Goal: Answer question/provide support: Share knowledge or assist other users

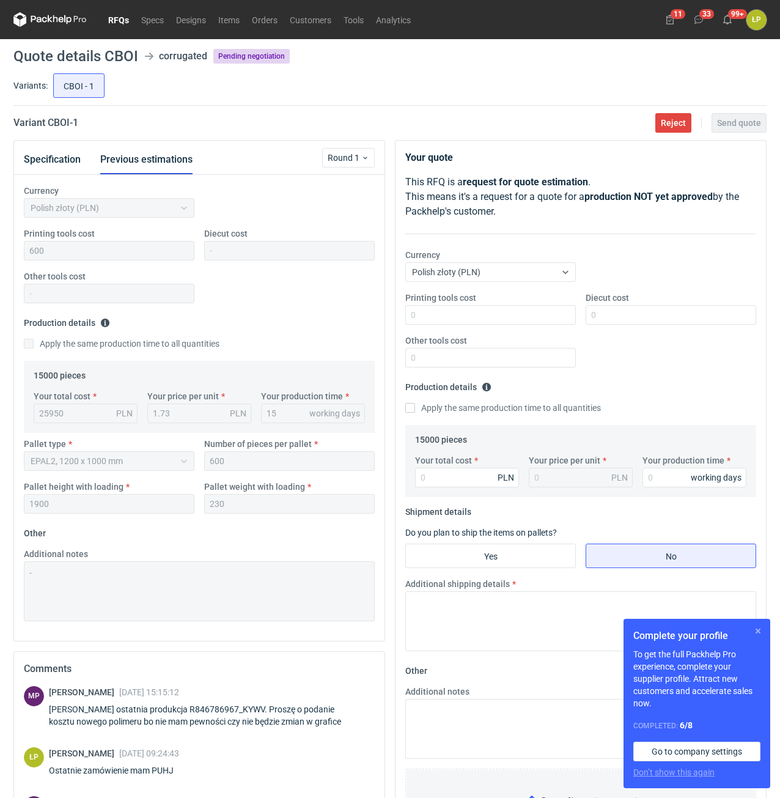
click at [759, 628] on button "button" at bounding box center [758, 631] width 15 height 15
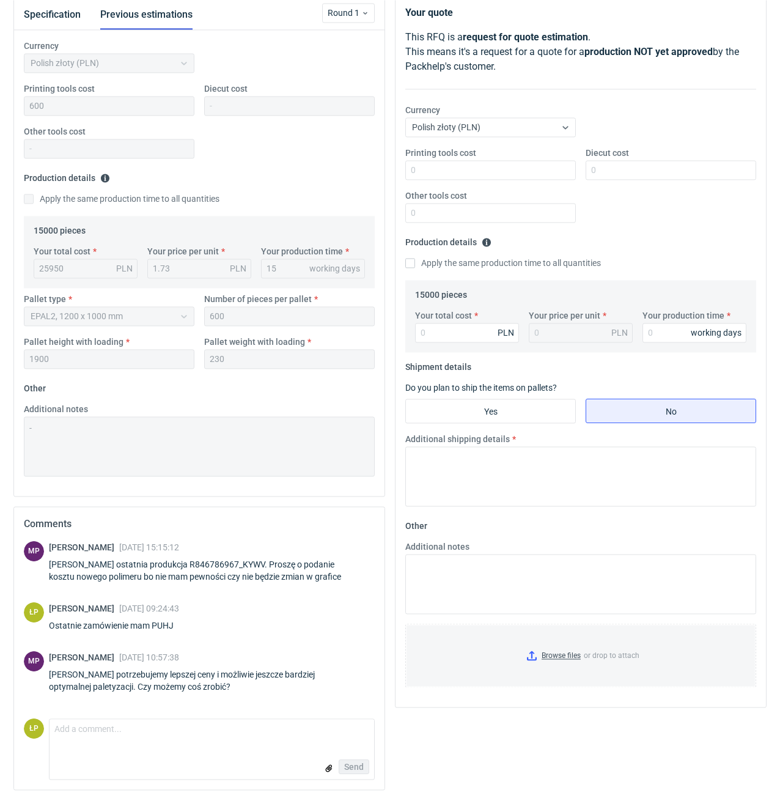
scroll to position [147, 0]
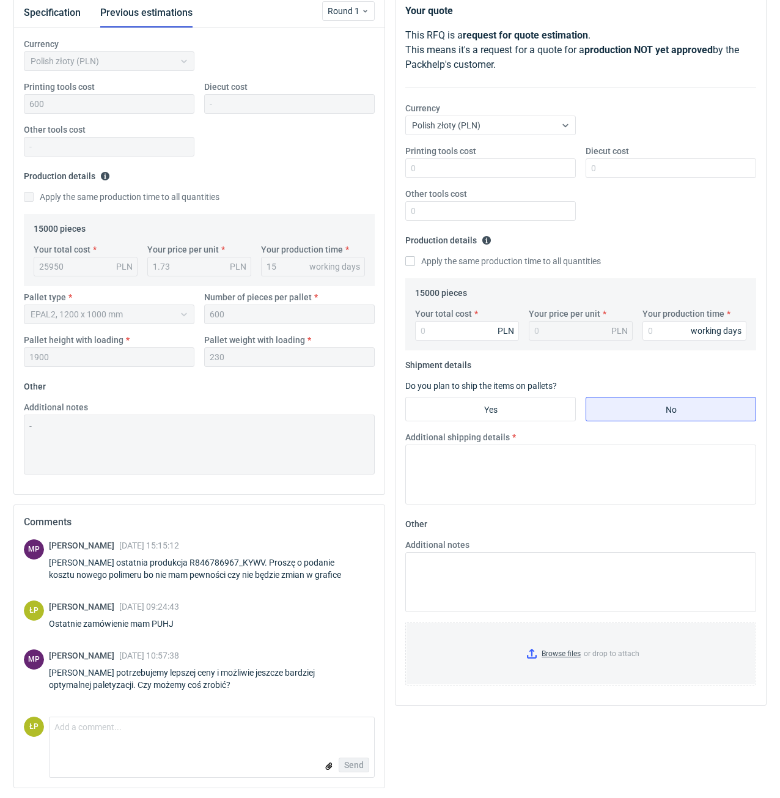
click at [165, 628] on div "Ostatnie zamówienie mam PUHJ" at bounding box center [118, 623] width 139 height 12
copy div "PUHJ"
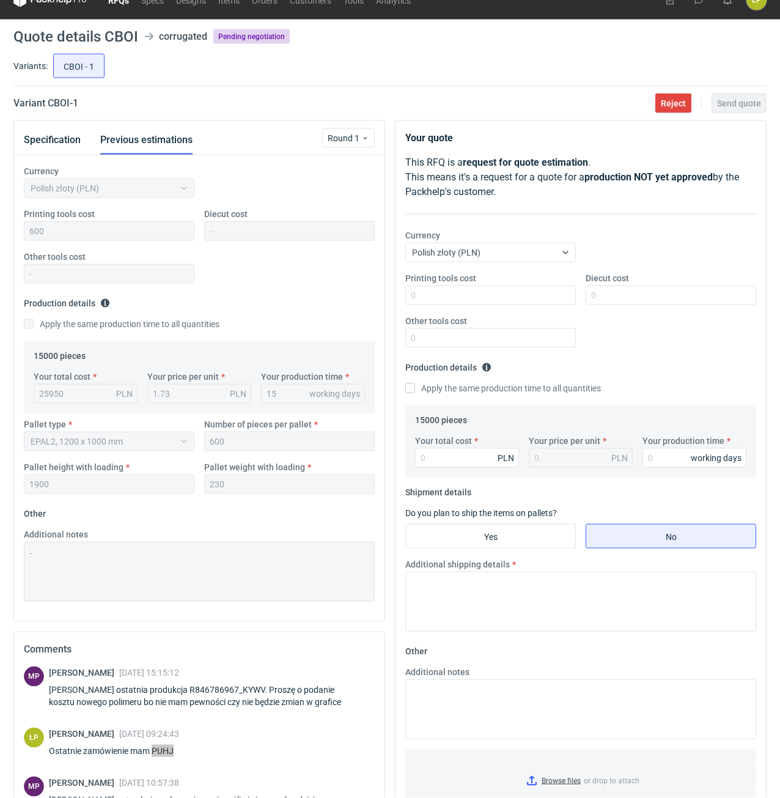
scroll to position [0, 0]
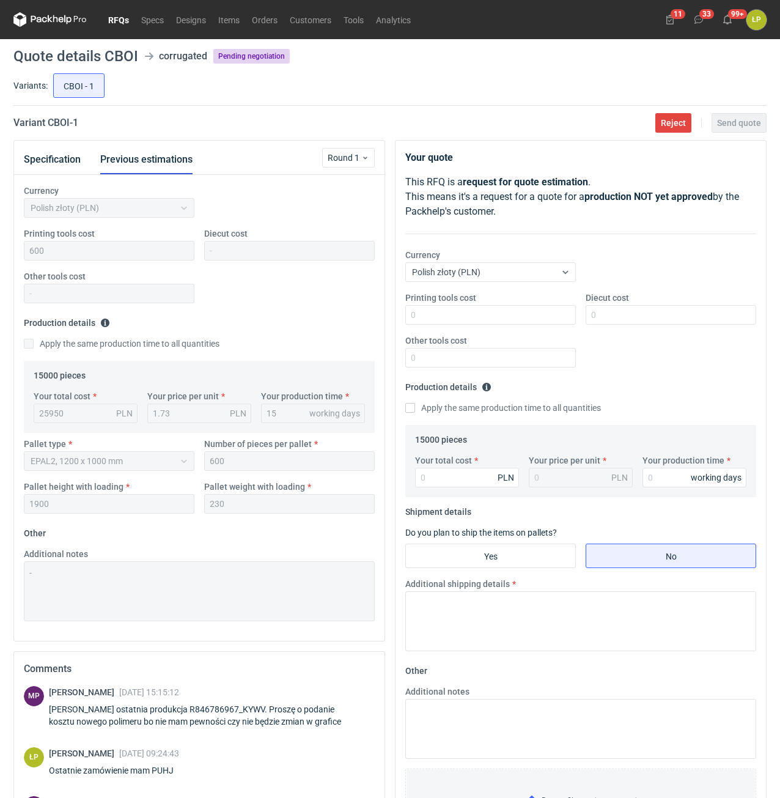
click at [55, 125] on h2 "Variant CBOI - 1" at bounding box center [45, 123] width 65 height 15
copy h2 "CBOI"
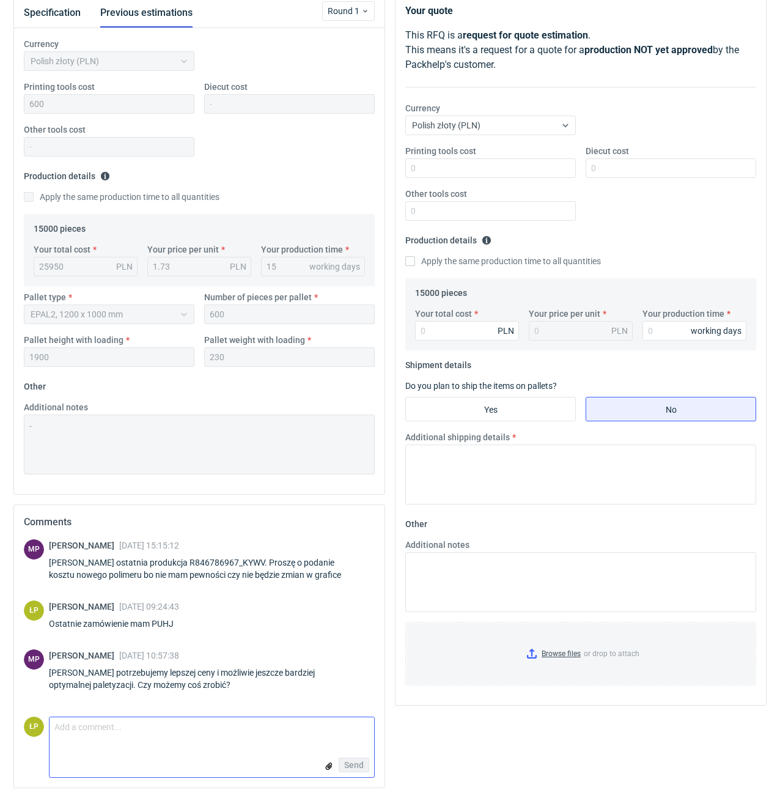
click at [278, 726] on textarea "Comment message" at bounding box center [212, 730] width 325 height 26
type textarea "Paletyzacji już nie mamy jak zmienić - wchodzi tylko 1 stos."
click at [341, 761] on button "Send" at bounding box center [354, 764] width 31 height 15
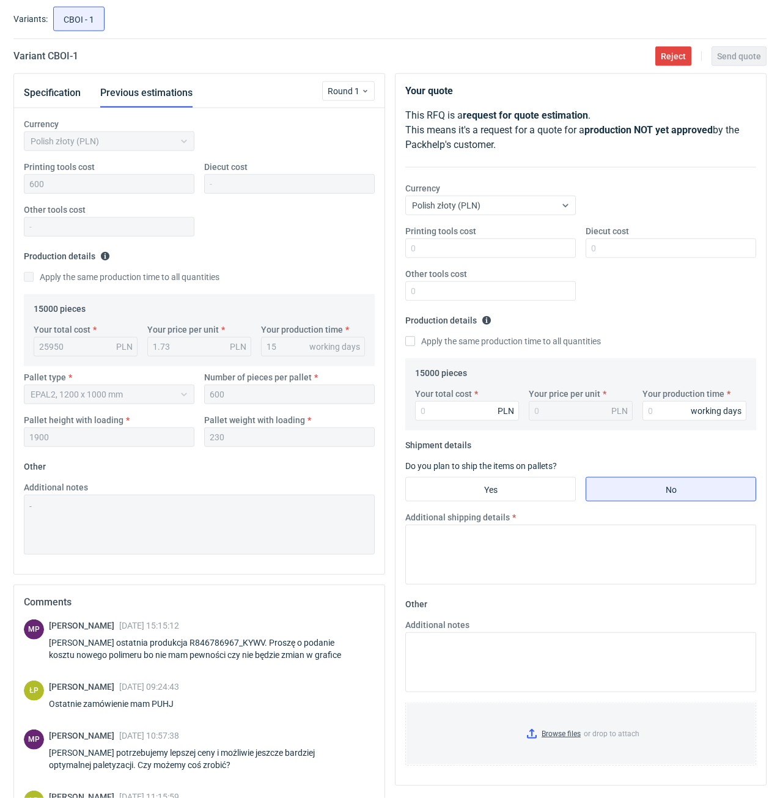
scroll to position [0, 0]
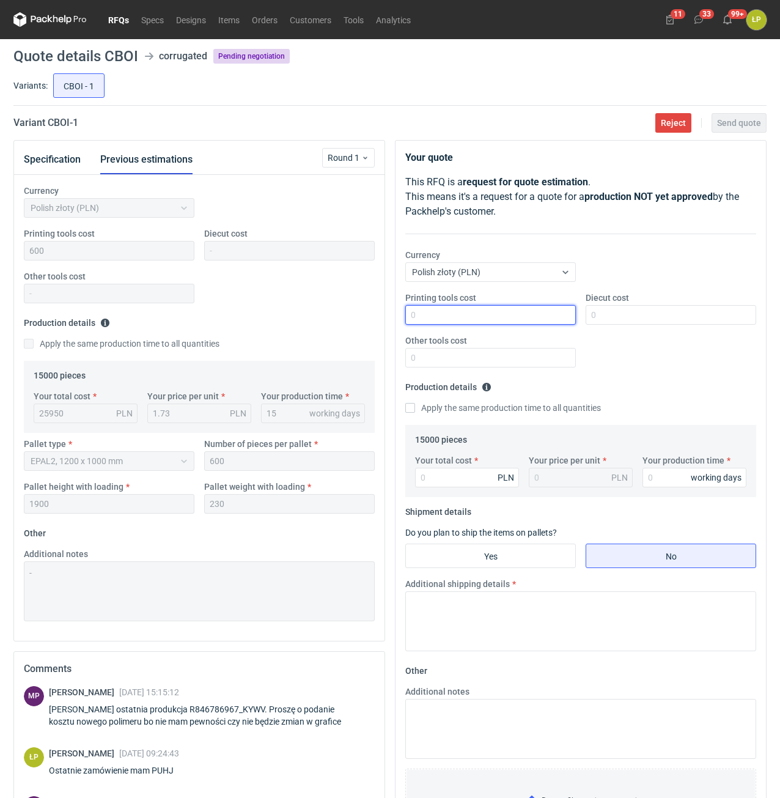
click at [441, 322] on input "Printing tools cost" at bounding box center [490, 315] width 171 height 20
type input "600"
click at [603, 317] on input "Diecut cost" at bounding box center [671, 315] width 171 height 20
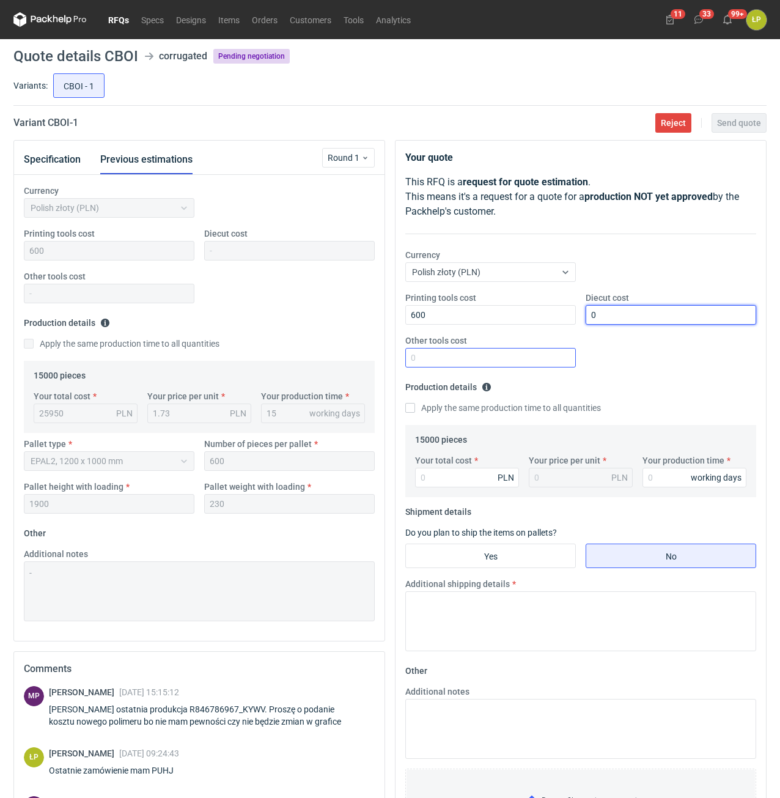
type input "0"
click at [546, 355] on input "Other tools cost" at bounding box center [490, 358] width 171 height 20
type input "0"
click at [664, 466] on label "Your production time" at bounding box center [684, 460] width 82 height 12
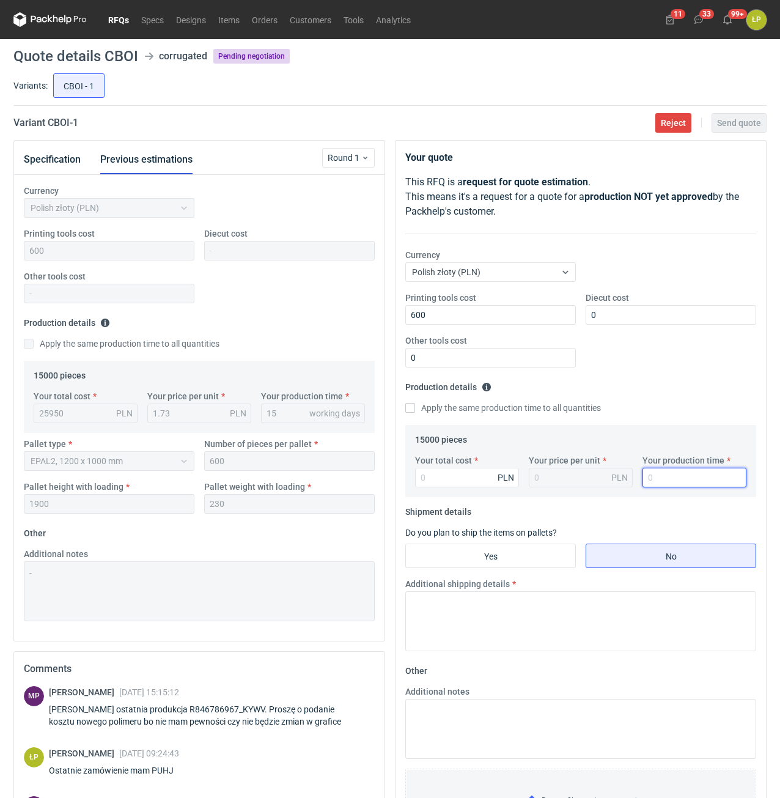
click at [665, 479] on input "Your production time" at bounding box center [695, 478] width 104 height 20
type input "15"
click at [480, 482] on input "Your total cost" at bounding box center [467, 478] width 104 height 20
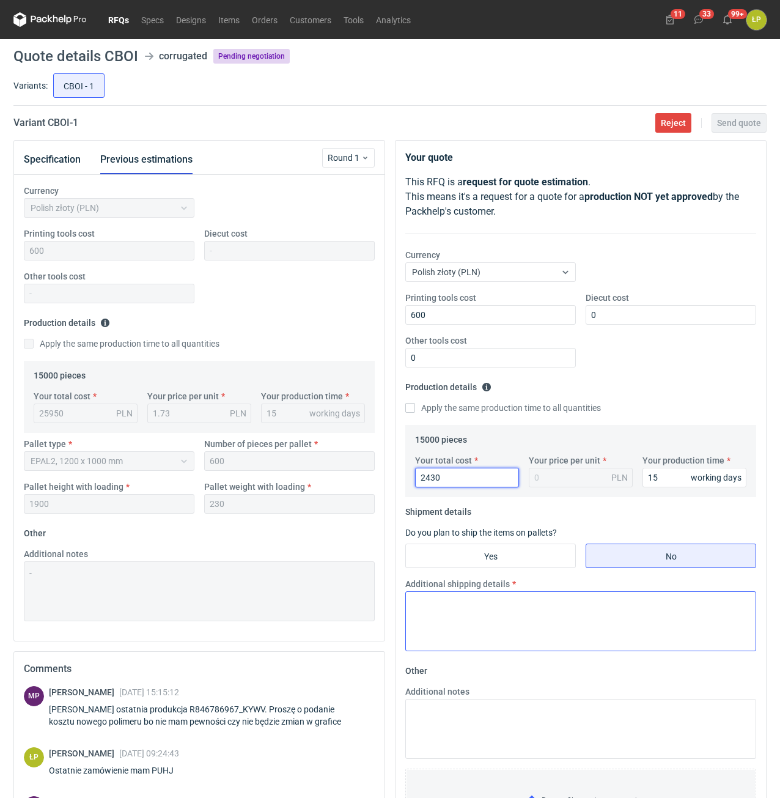
type input "24300"
type input "1.62"
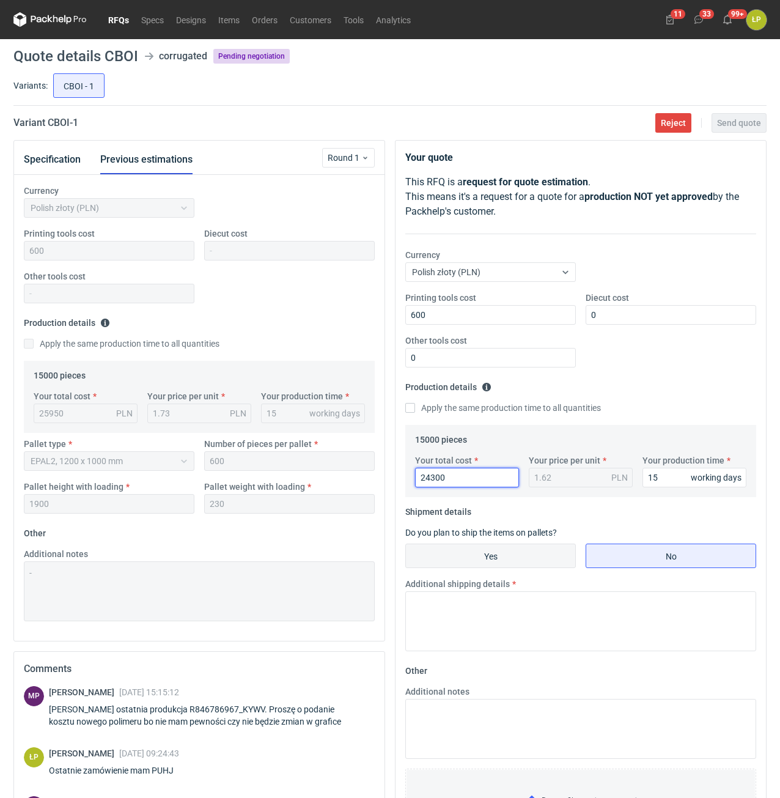
type input "24300"
click at [553, 551] on input "Yes" at bounding box center [490, 555] width 169 height 23
radio input "true"
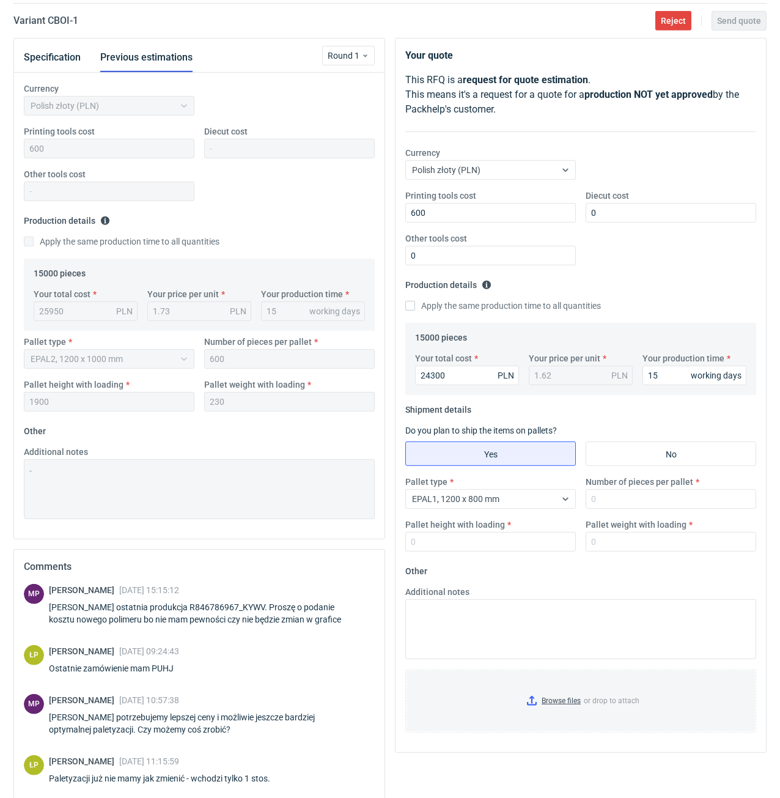
scroll to position [190, 0]
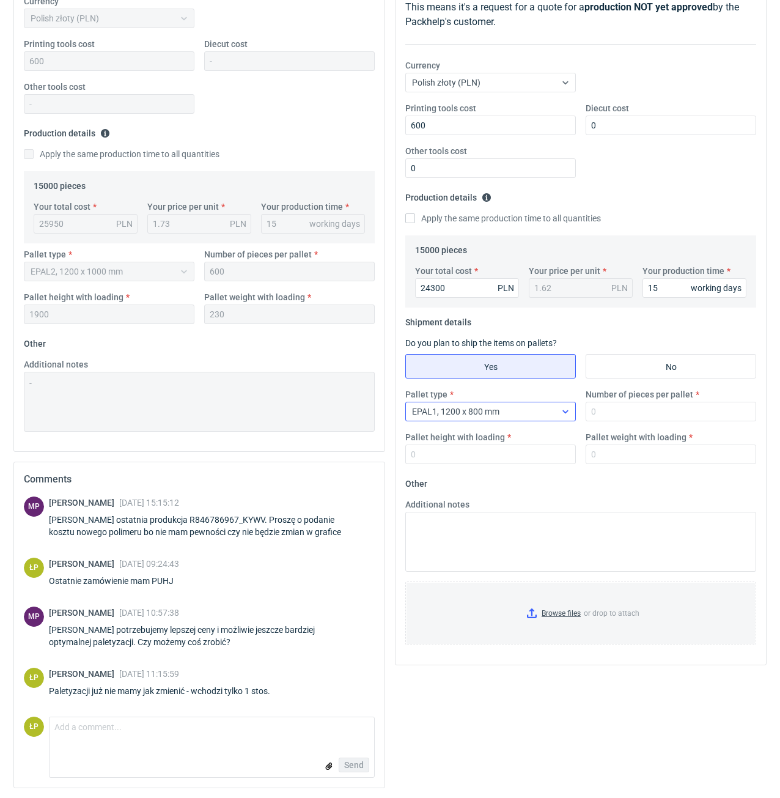
click at [535, 418] on div "EPAL1, 1200 x 800 mm" at bounding box center [481, 411] width 150 height 17
click at [190, 737] on textarea "Comment message" at bounding box center [212, 730] width 325 height 26
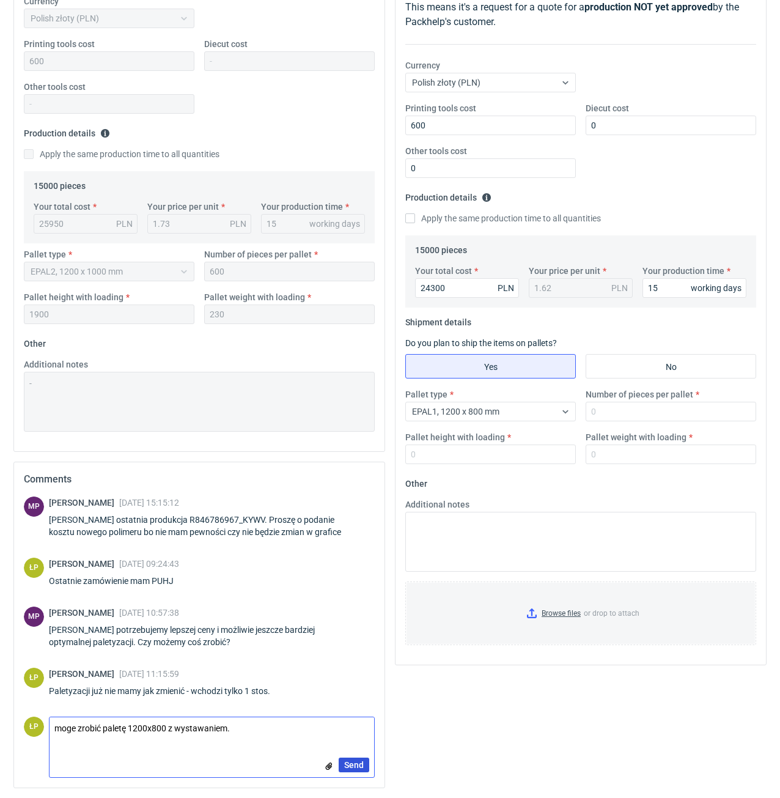
type textarea "moge zrobić paletę 1200x800 z wystawaniem."
click at [348, 761] on span "Send" at bounding box center [354, 764] width 20 height 9
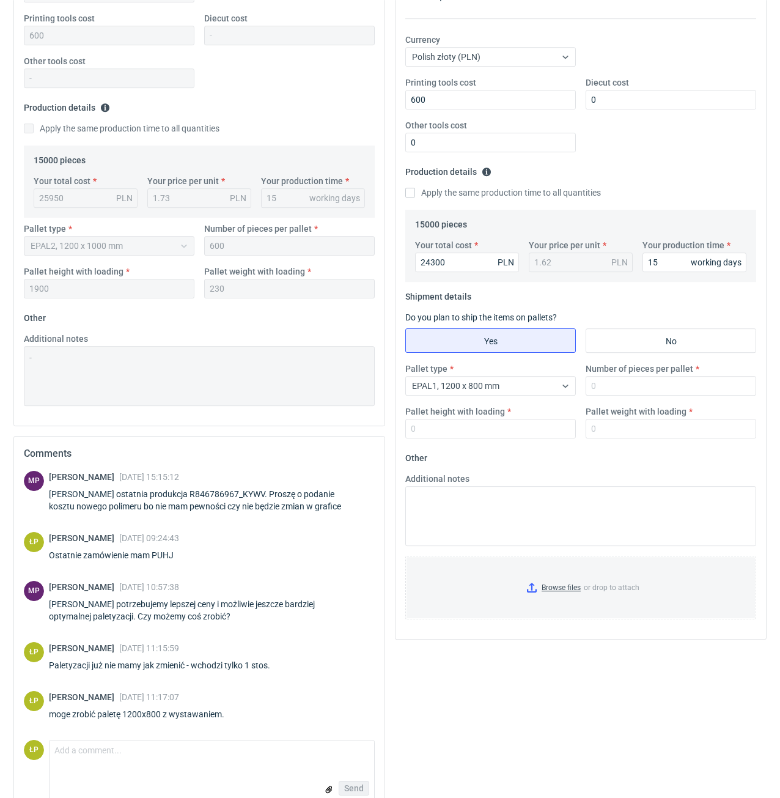
scroll to position [239, 0]
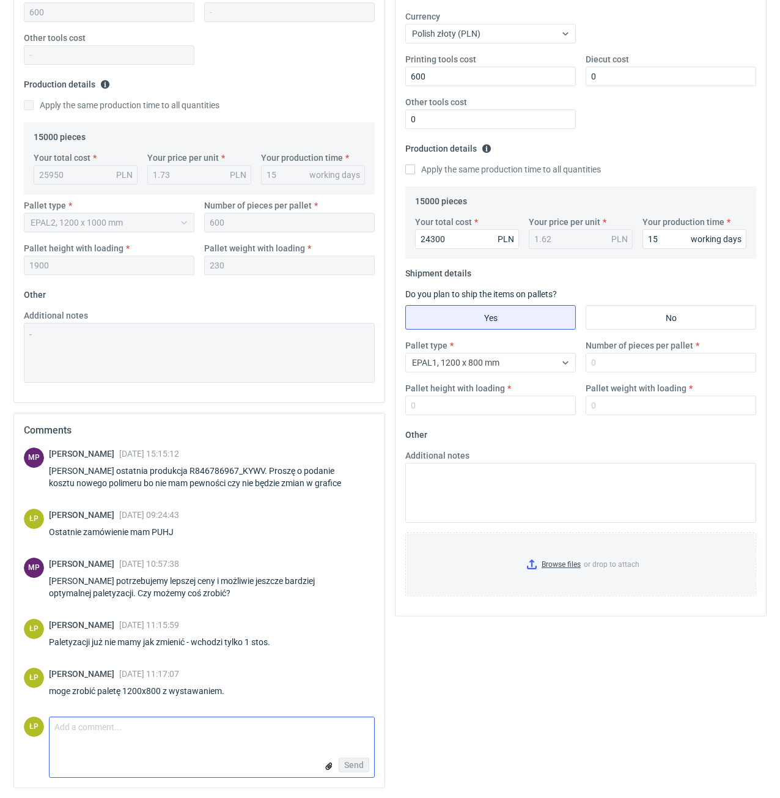
click at [251, 728] on textarea "Comment message" at bounding box center [212, 730] width 325 height 26
type textarea "3 cm po krótszym boku."
click at [348, 762] on span "Send" at bounding box center [354, 764] width 20 height 9
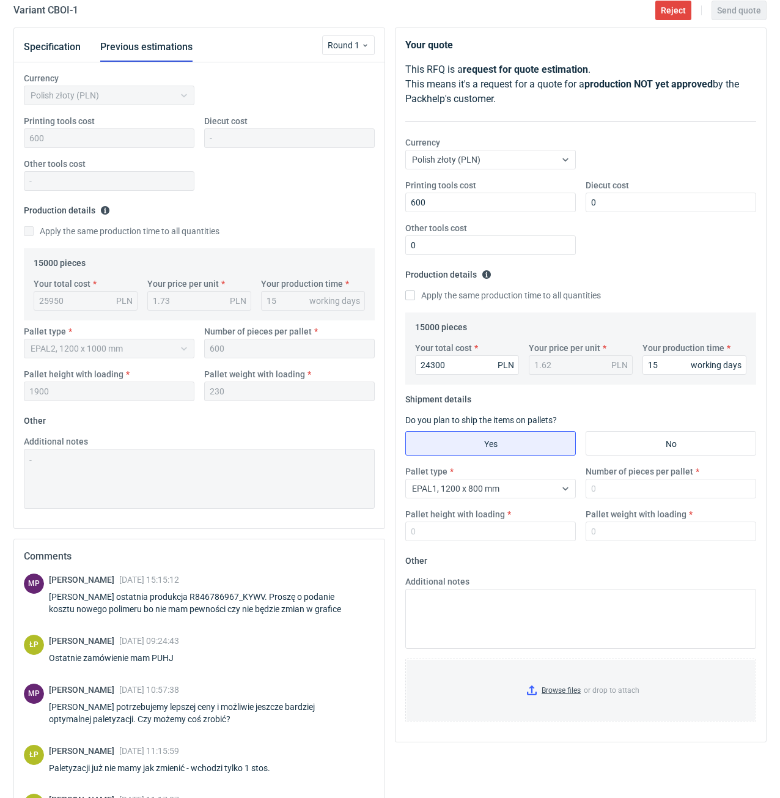
scroll to position [0, 0]
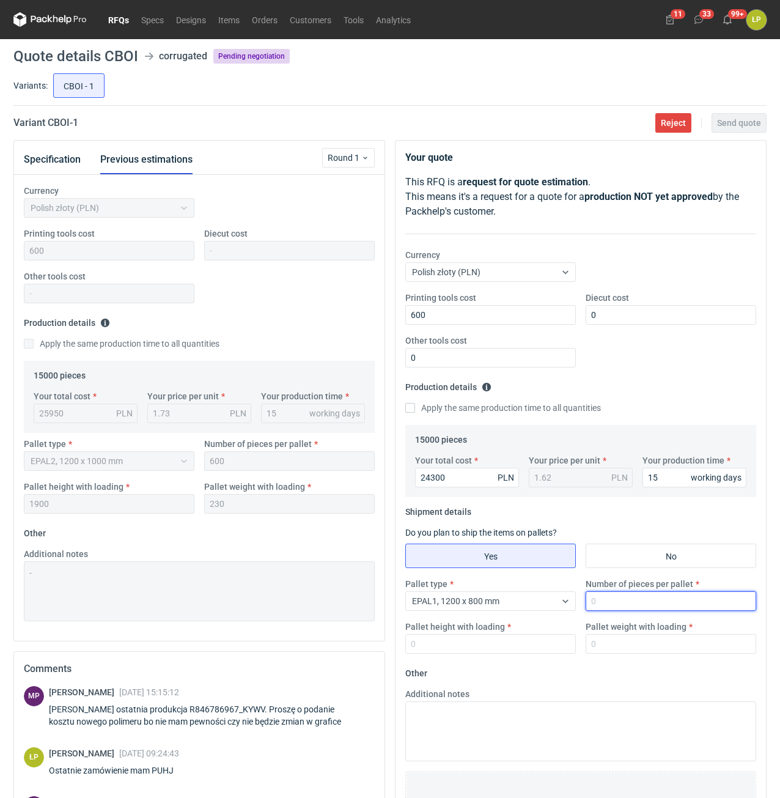
click at [620, 609] on input "Number of pieces per pallet" at bounding box center [671, 601] width 171 height 20
type input "600"
click at [562, 646] on input "Pallet height with loading" at bounding box center [490, 644] width 171 height 20
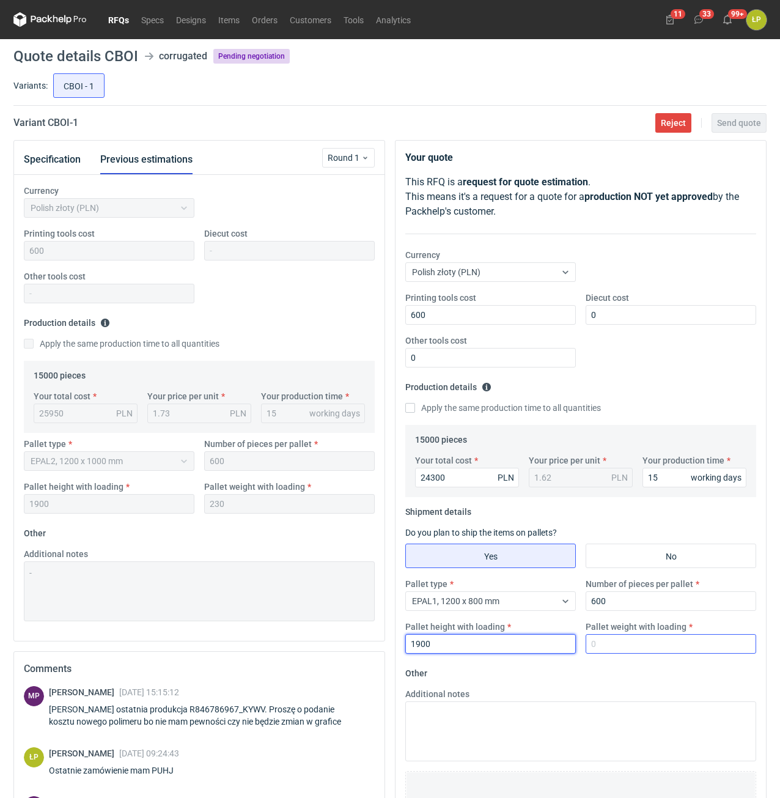
type input "1900"
click at [642, 650] on input "Pallet weight with loading" at bounding box center [671, 644] width 171 height 20
click at [658, 650] on input "Pallet weight with loading" at bounding box center [671, 644] width 171 height 20
type input "230"
click at [651, 674] on fieldset "Other Additional notes Browse files or drop to attach" at bounding box center [580, 753] width 351 height 181
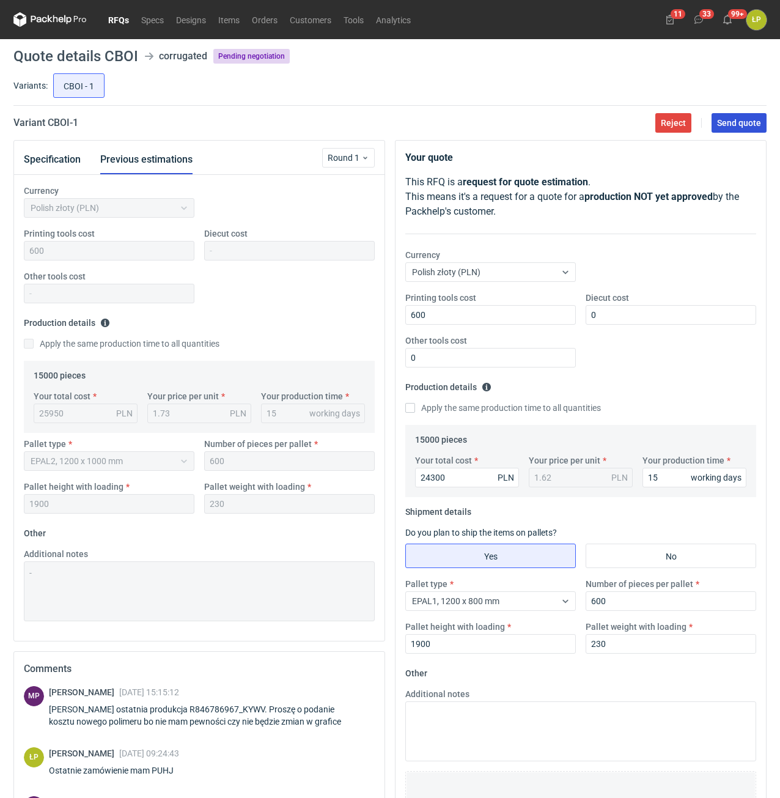
click at [730, 125] on span "Send quote" at bounding box center [739, 123] width 44 height 9
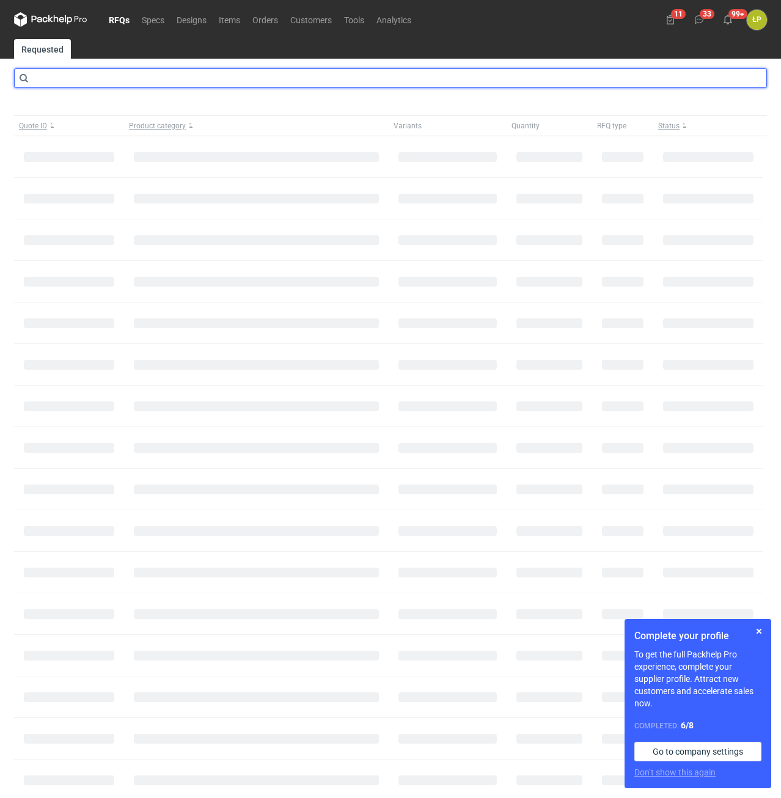
click at [215, 77] on input "text" at bounding box center [390, 78] width 753 height 20
type input "cbmr"
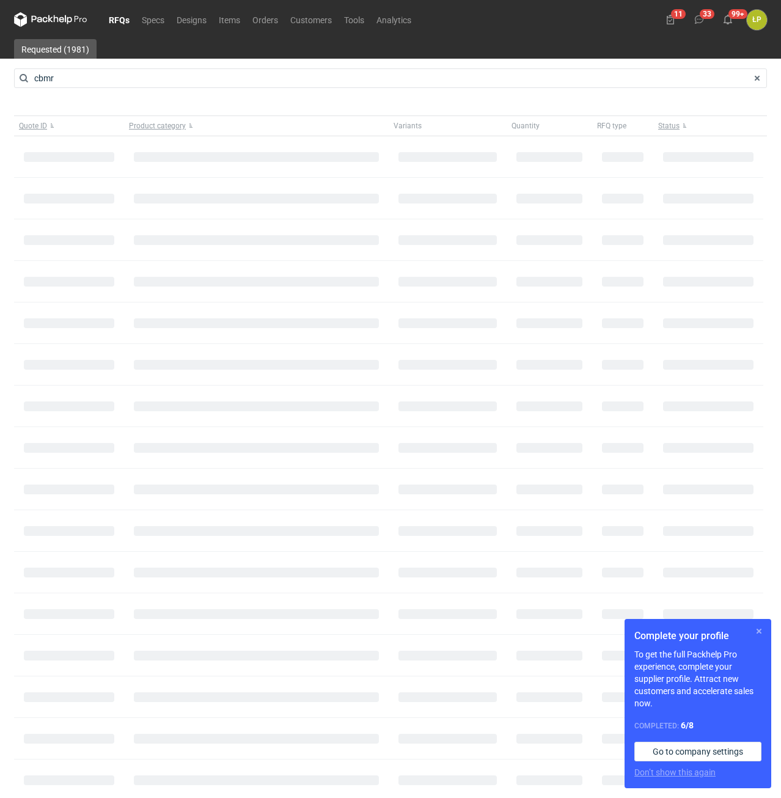
click at [762, 629] on button "button" at bounding box center [759, 631] width 15 height 15
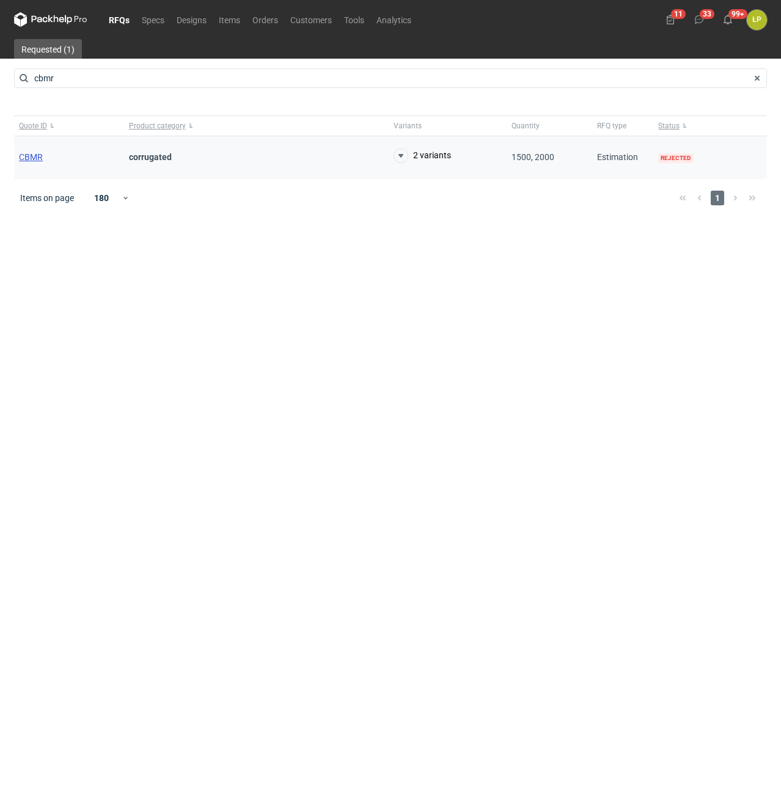
click at [35, 153] on span "CBMR" at bounding box center [31, 157] width 24 height 10
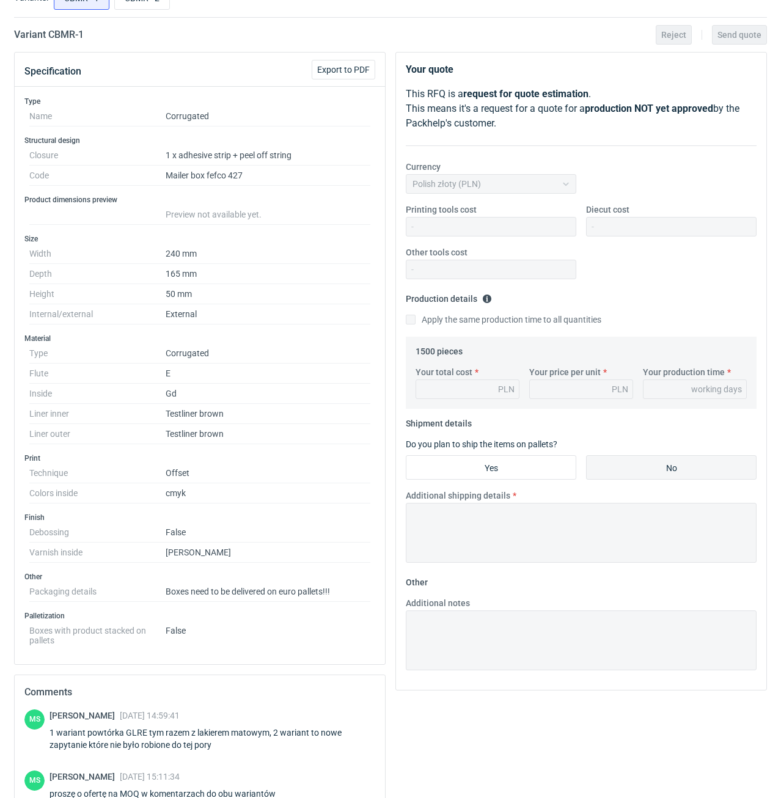
scroll to position [296, 0]
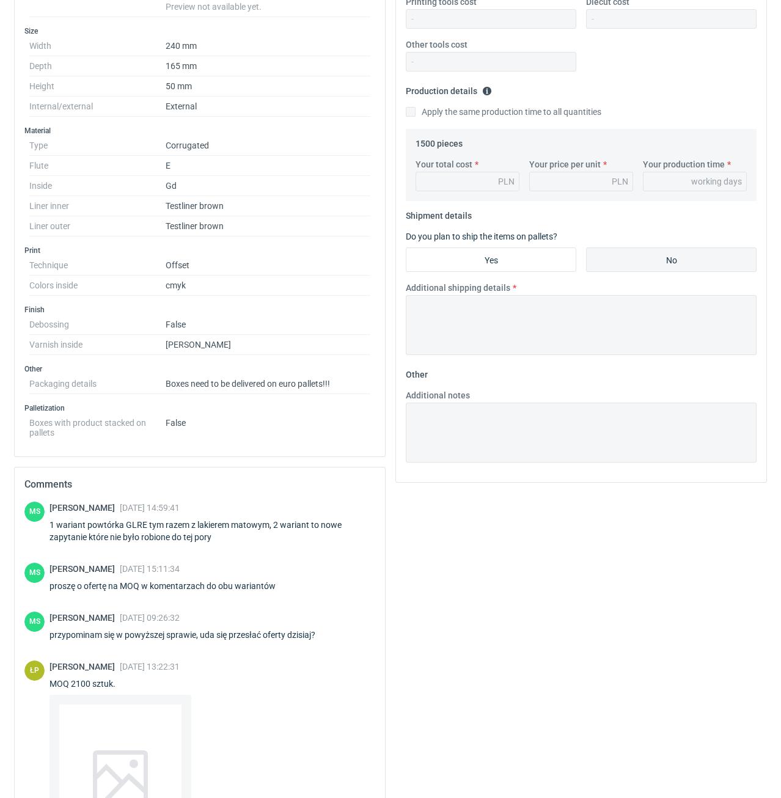
click at [139, 522] on div "1 wariant powtórka GLRE tym razem z lakierem matowym, 2 wariant to nowe zapytan…" at bounding box center [213, 531] width 326 height 24
copy div "GLRE"
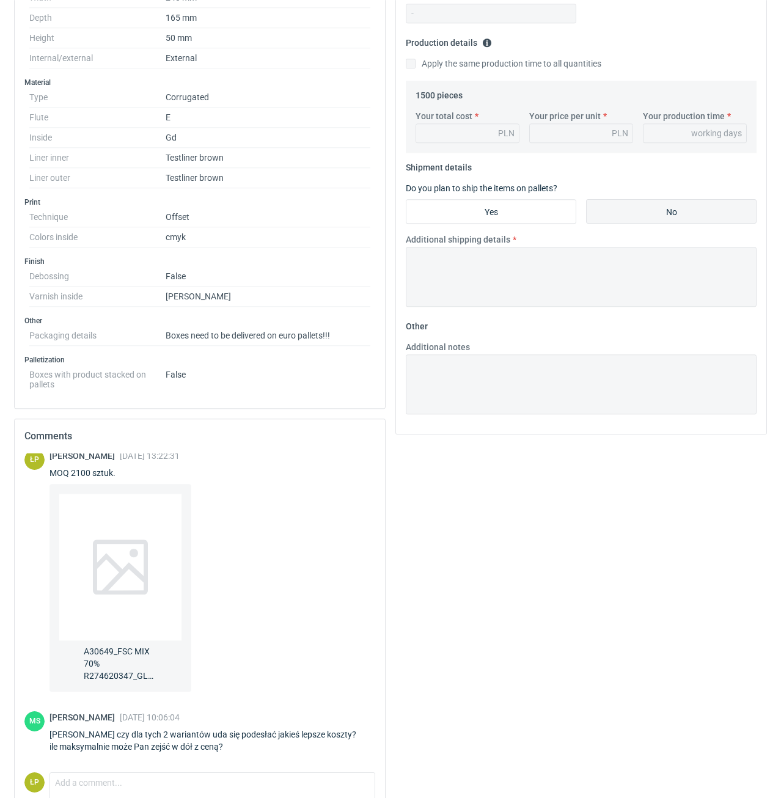
scroll to position [400, 0]
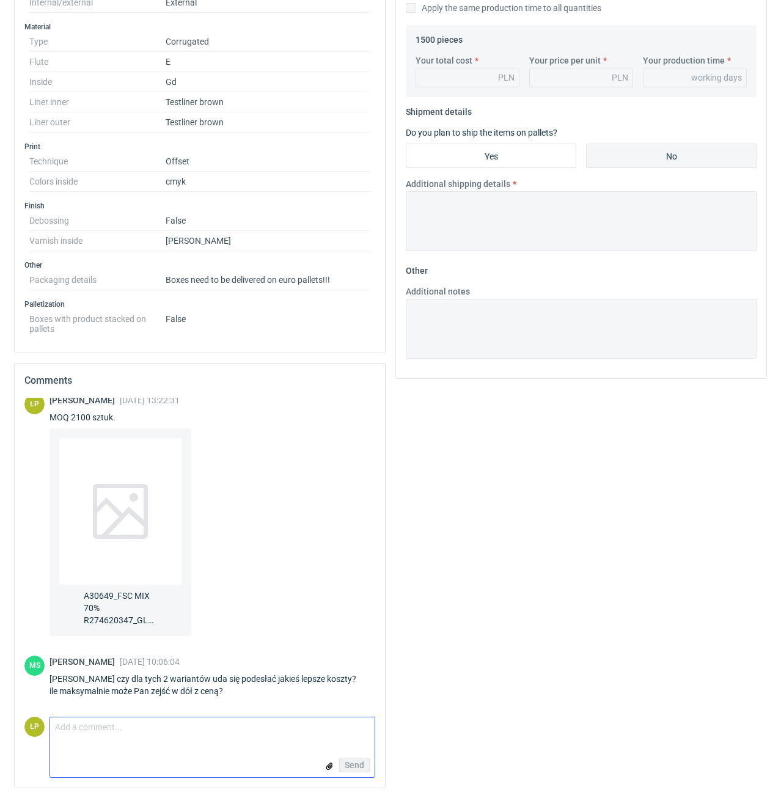
click at [226, 726] on textarea "Comment message" at bounding box center [212, 731] width 325 height 26
type textarea "w załączniku"
click at [332, 765] on input "file" at bounding box center [330, 766] width 10 height 13
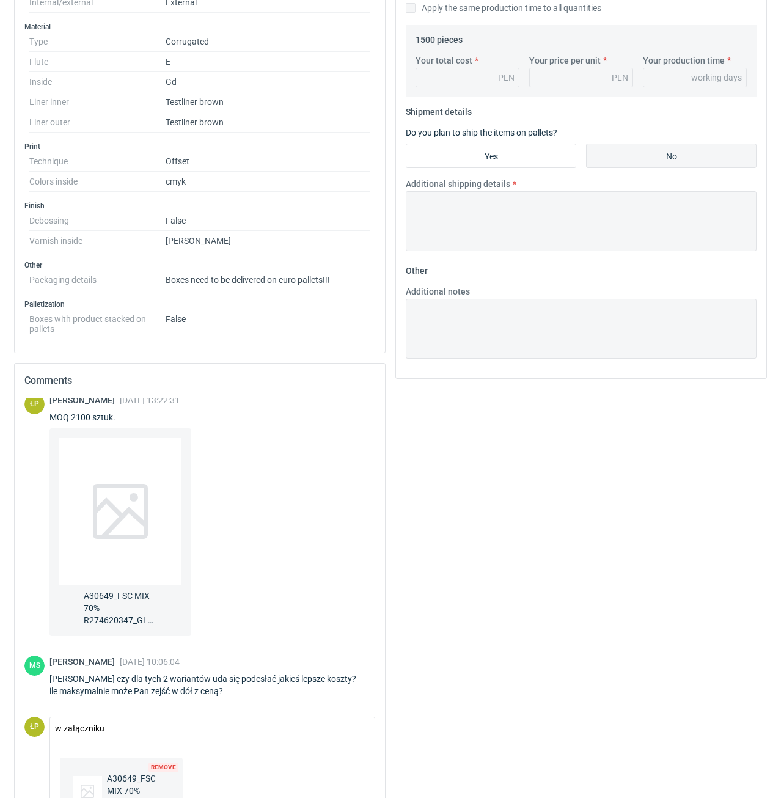
scroll to position [463, 0]
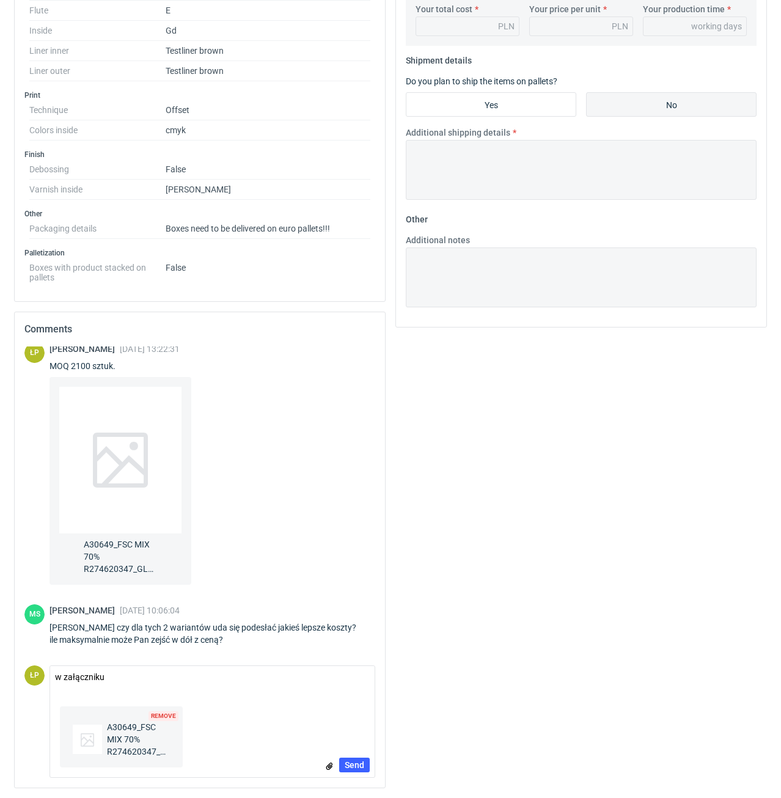
click at [345, 757] on div "Remove A30649_FSC MIX 70% R274620347_GLRE_2025-09-26.pdf Send" at bounding box center [212, 740] width 325 height 76
click at [350, 764] on span "Send" at bounding box center [355, 765] width 20 height 9
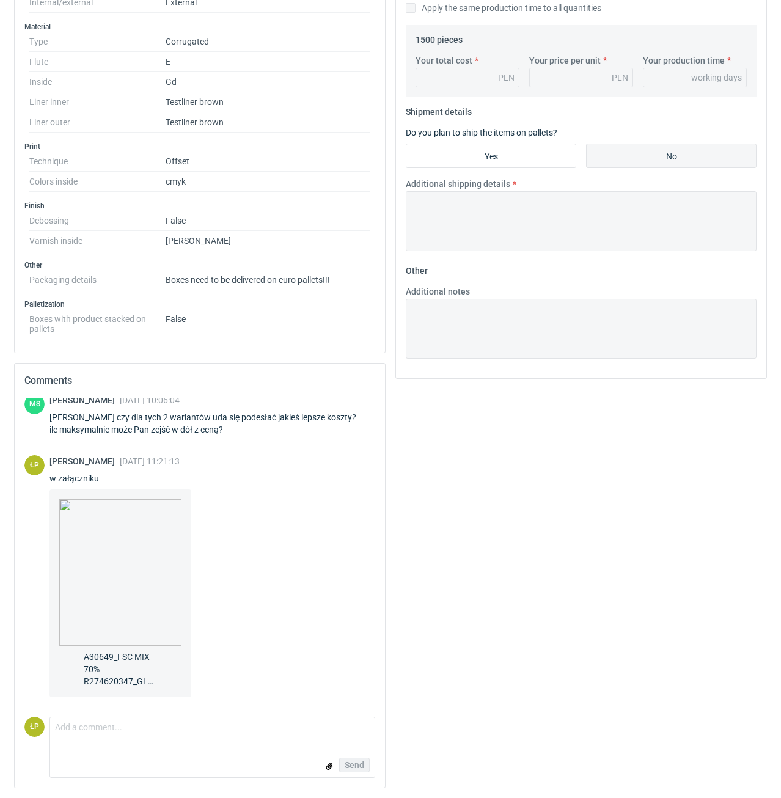
scroll to position [0, 0]
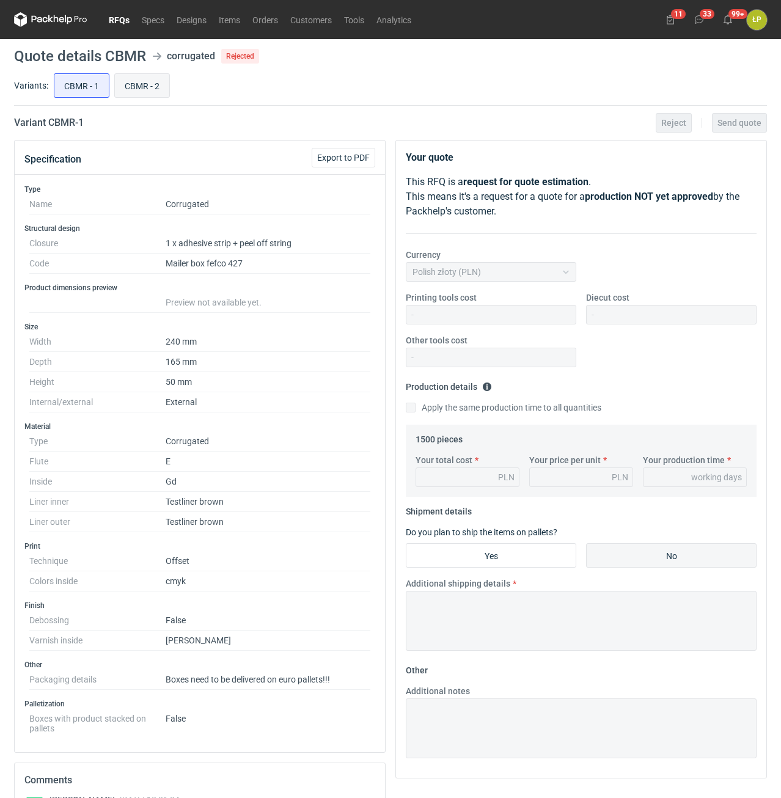
click at [152, 83] on input "CBMR - 2" at bounding box center [142, 85] width 54 height 23
radio input "true"
click at [65, 125] on h2 "Variant CBMR - 2" at bounding box center [49, 123] width 70 height 15
copy h2 "CBMR"
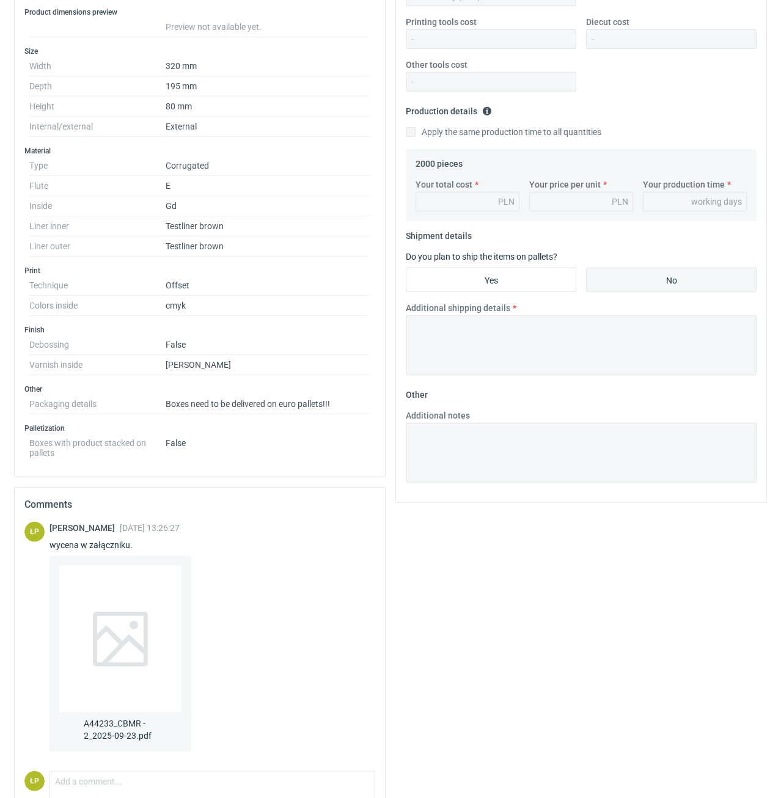
scroll to position [330, 0]
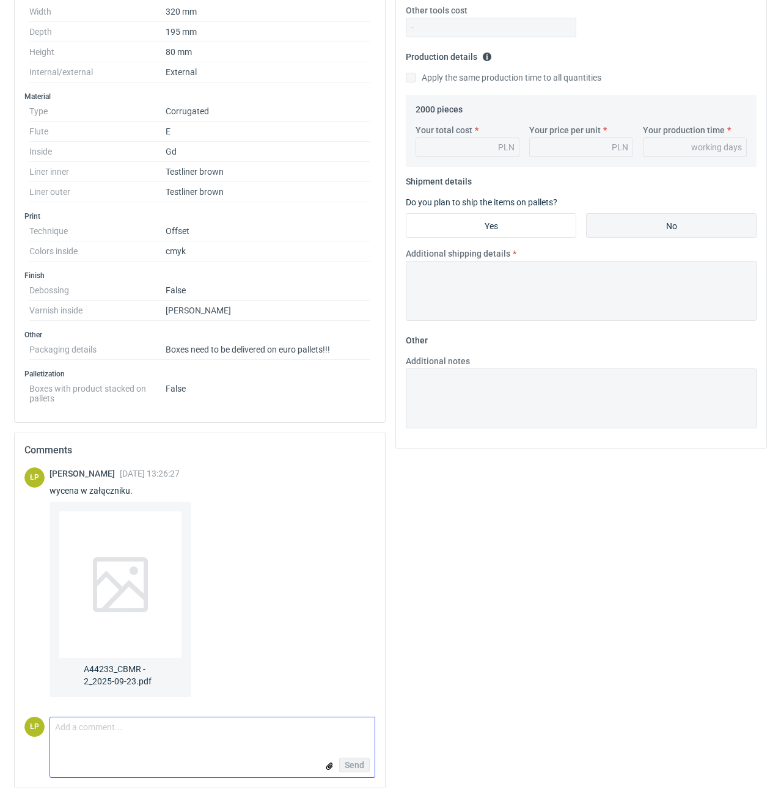
click at [247, 737] on textarea "Comment message" at bounding box center [212, 731] width 325 height 26
type textarea "w załączniku."
click at [331, 761] on input "file" at bounding box center [330, 766] width 10 height 13
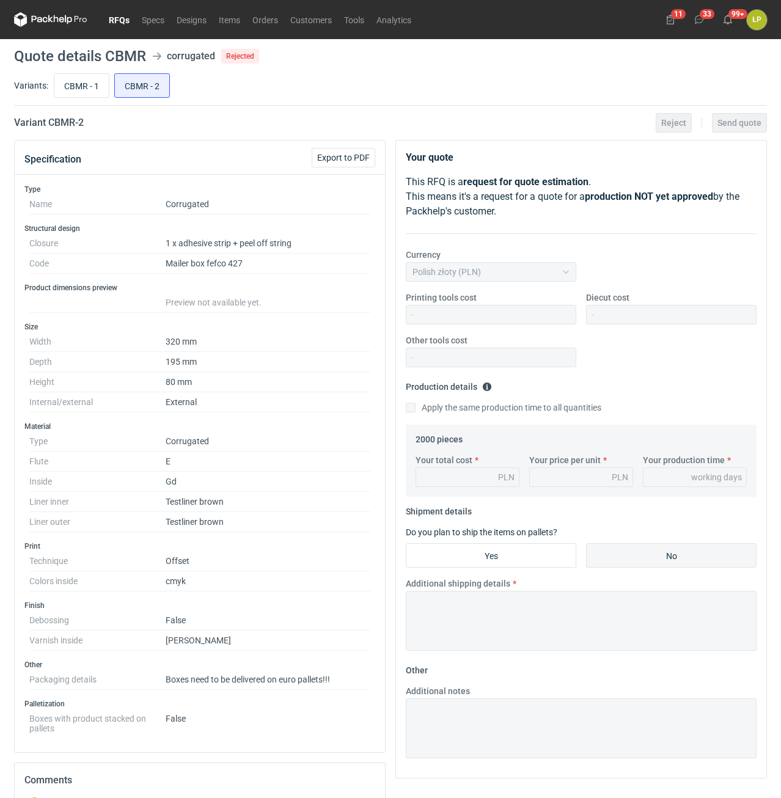
scroll to position [381, 0]
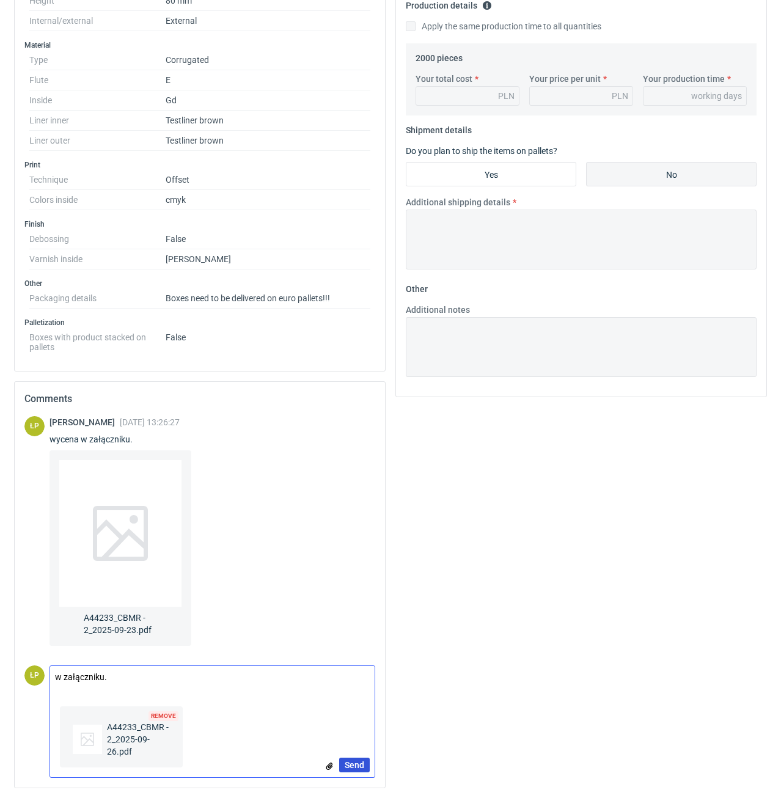
click at [347, 767] on span "Send" at bounding box center [355, 765] width 20 height 9
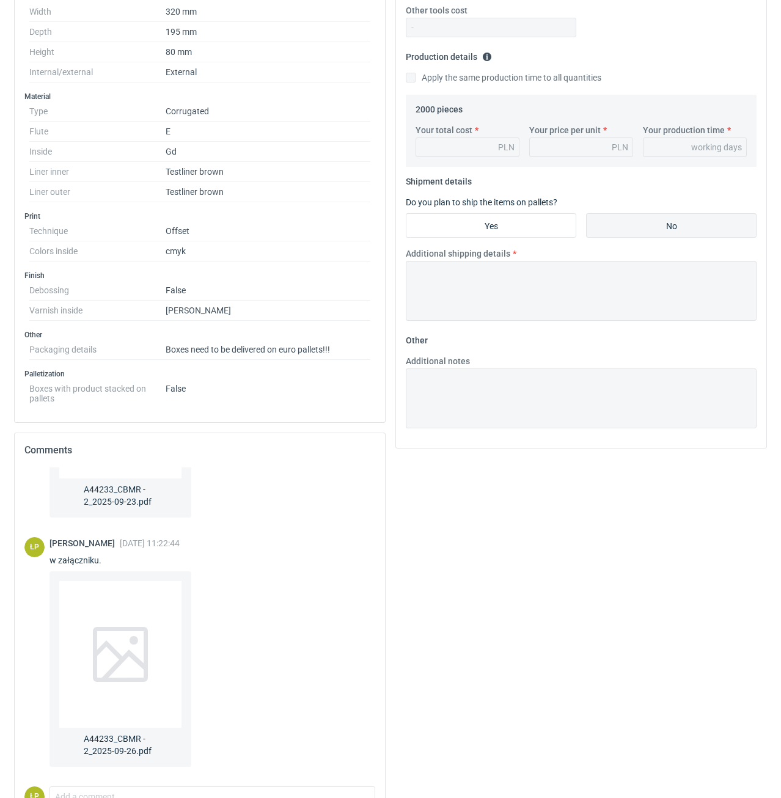
scroll to position [0, 0]
